Goal: Task Accomplishment & Management: Manage account settings

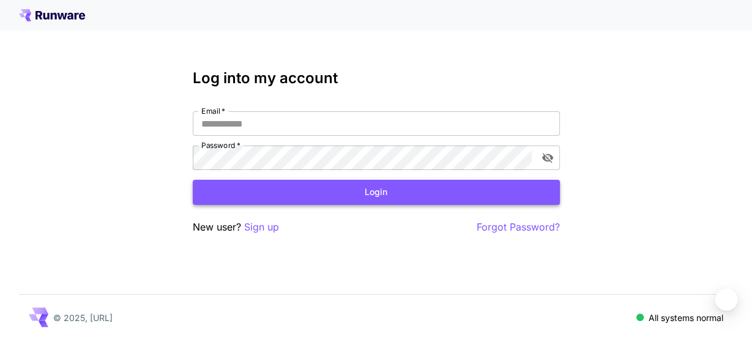
type input "**********"
click at [361, 190] on button "Login" at bounding box center [376, 192] width 367 height 25
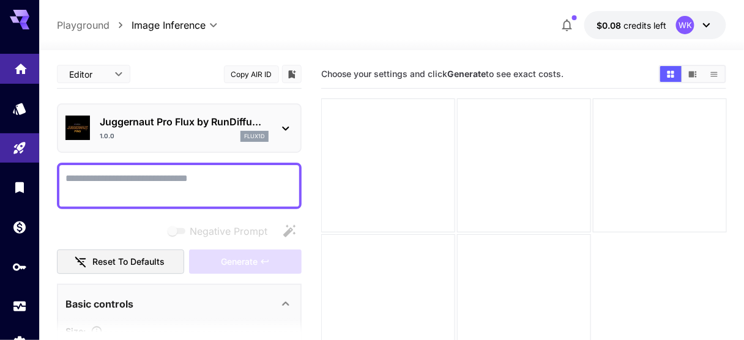
click at [21, 75] on link at bounding box center [19, 69] width 39 height 30
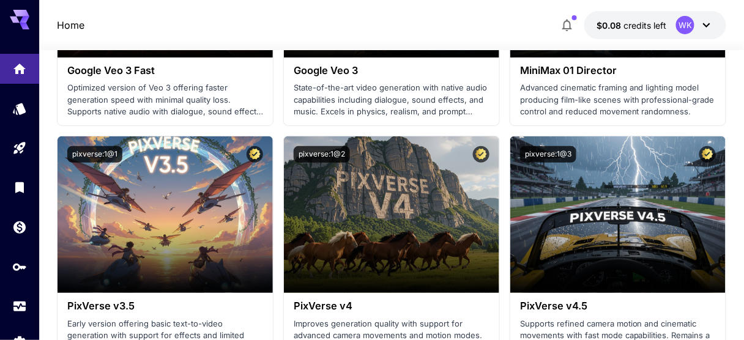
scroll to position [1273, 0]
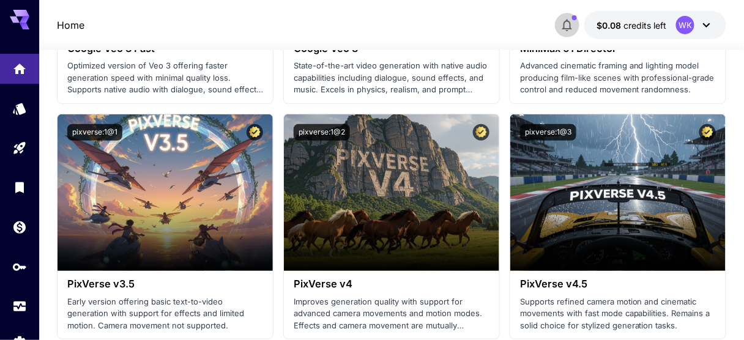
click at [568, 19] on icon "button" at bounding box center [567, 25] width 15 height 15
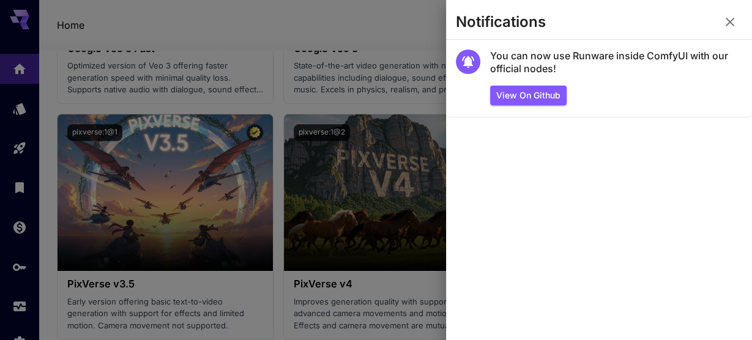
click at [726, 20] on icon "button" at bounding box center [730, 22] width 15 height 15
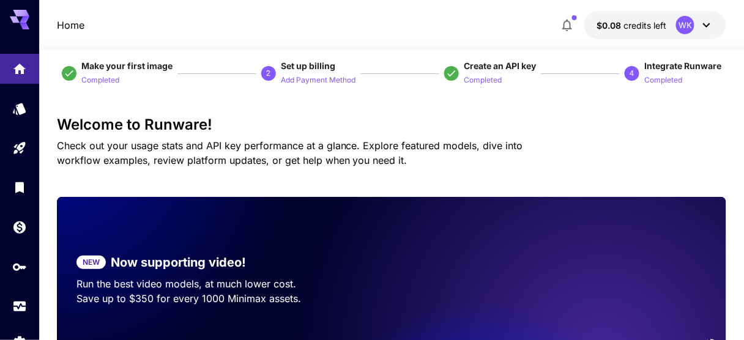
scroll to position [0, 0]
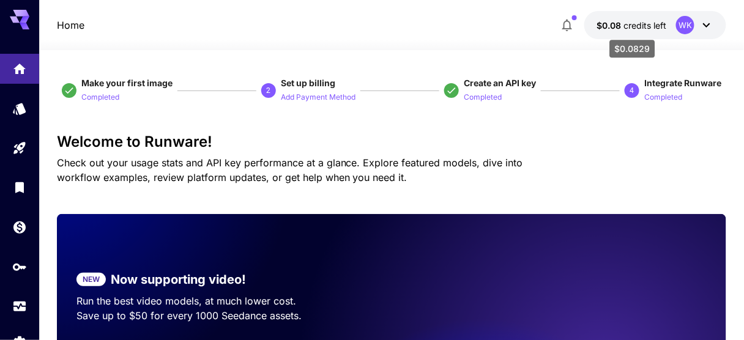
click at [621, 21] on span "$0.08" at bounding box center [610, 25] width 27 height 10
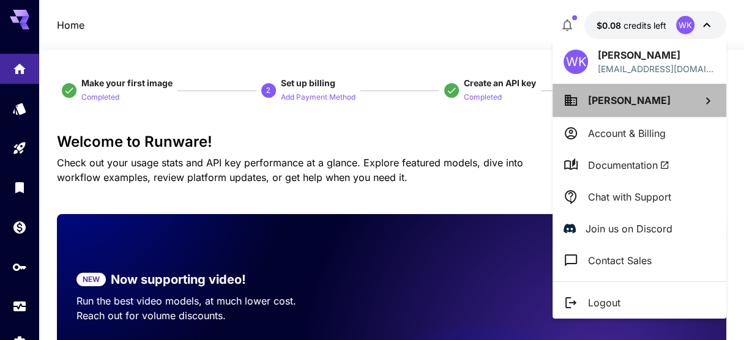
click at [614, 101] on span "[PERSON_NAME]" at bounding box center [629, 100] width 83 height 12
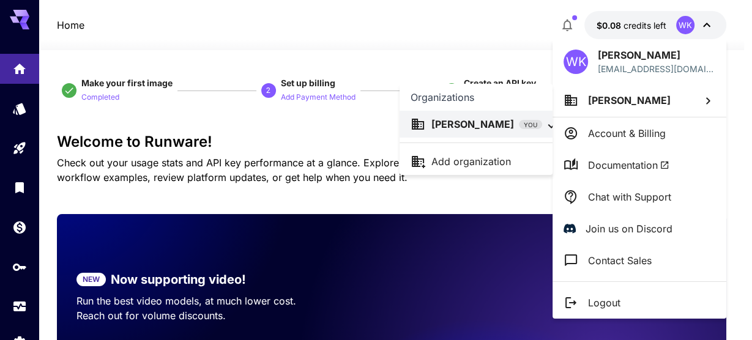
click at [293, 143] on div at bounding box center [376, 170] width 752 height 340
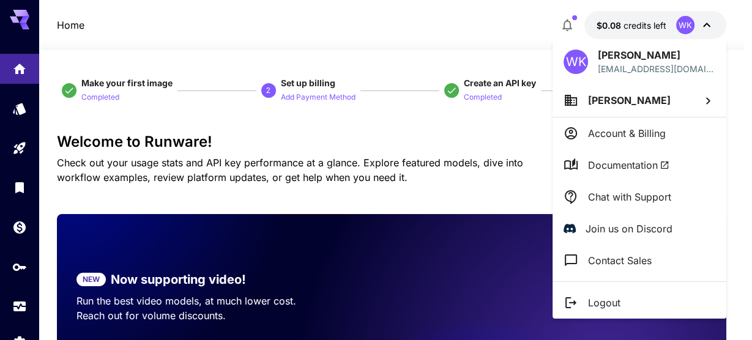
click at [426, 136] on div at bounding box center [376, 170] width 752 height 340
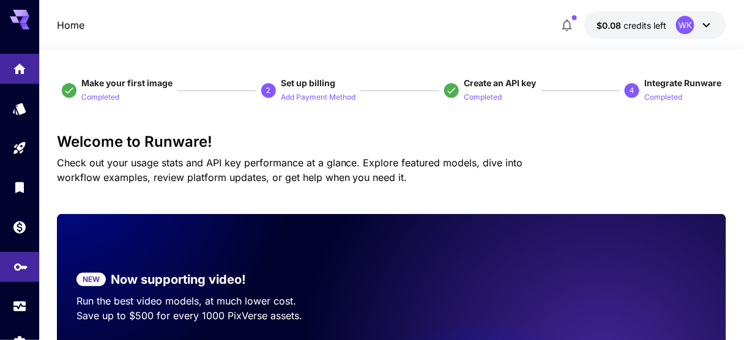
click at [20, 266] on icon "API Keys" at bounding box center [20, 262] width 13 height 7
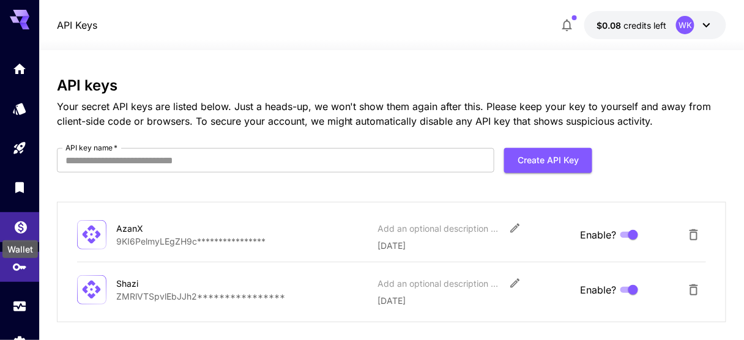
click at [19, 230] on icon "Wallet" at bounding box center [20, 224] width 15 height 15
